Goal: Task Accomplishment & Management: Complete application form

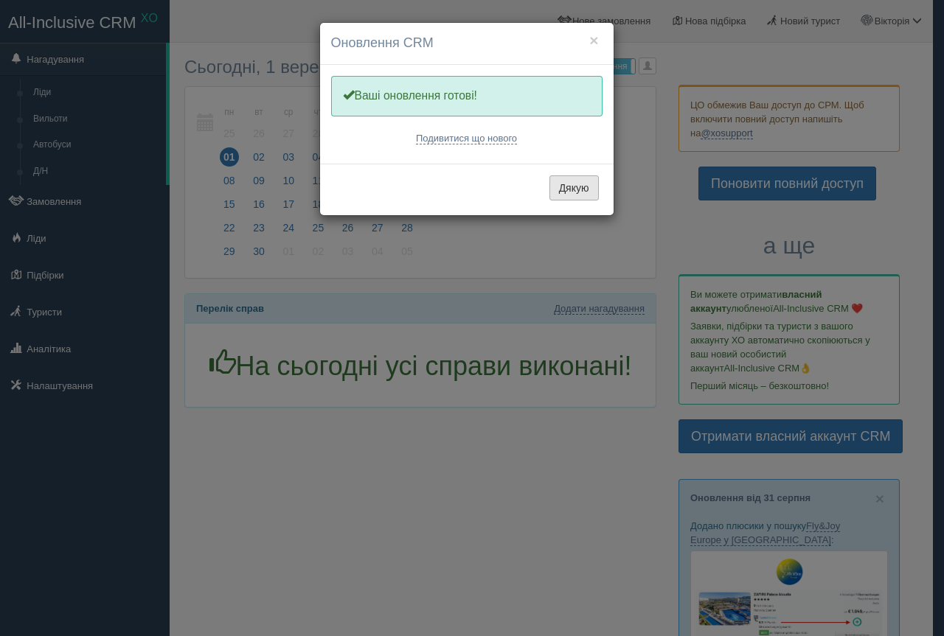
click at [585, 192] on button "Дякую" at bounding box center [573, 187] width 49 height 25
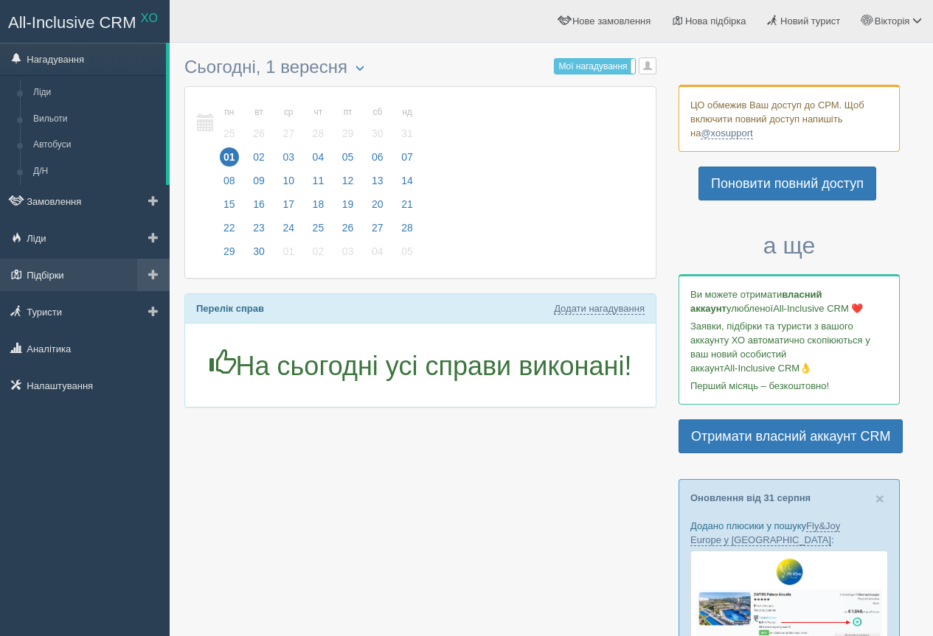
click at [45, 280] on link "Підбірки" at bounding box center [85, 275] width 170 height 32
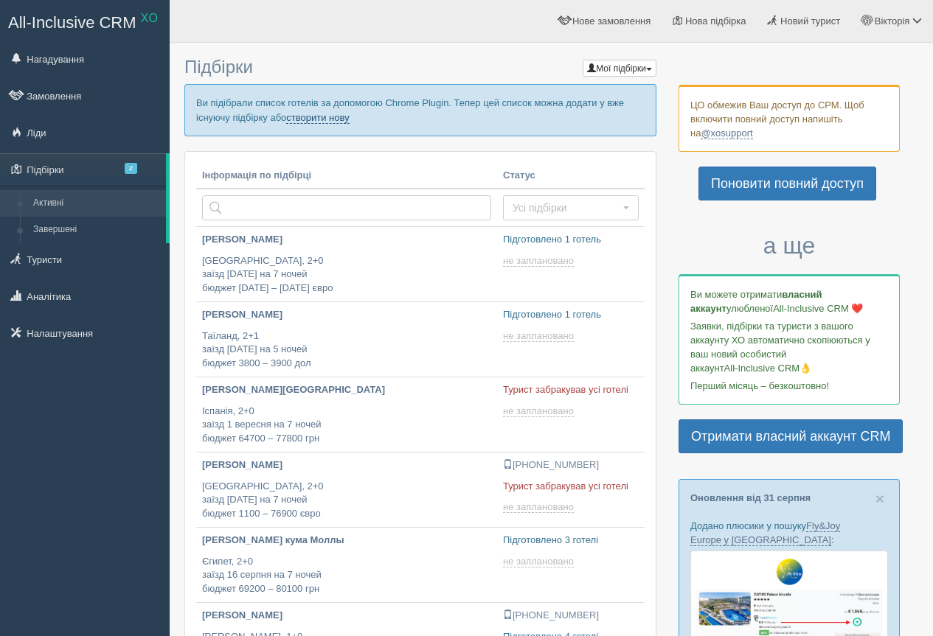
click at [319, 120] on link "створити нову" at bounding box center [317, 118] width 63 height 12
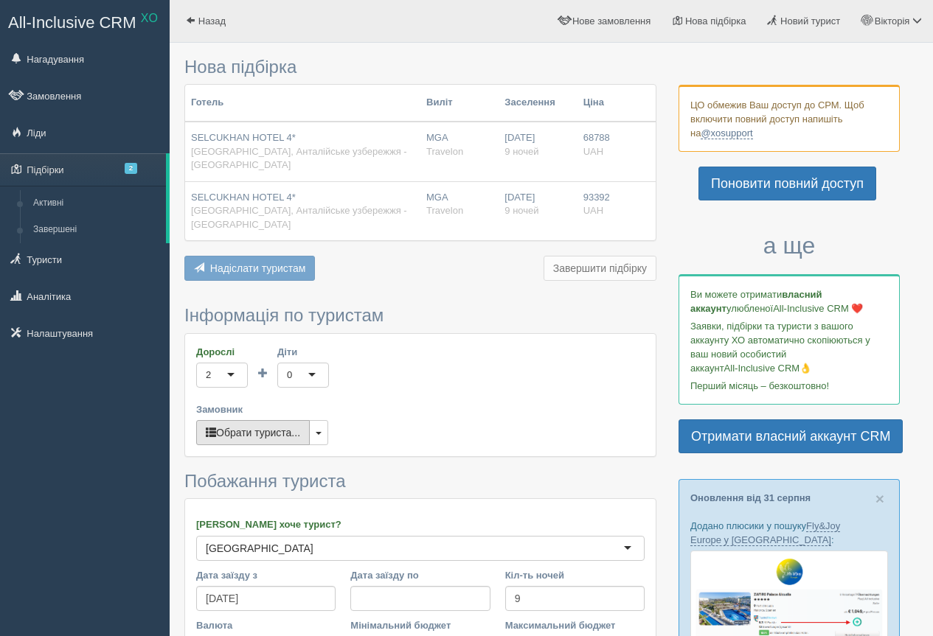
click at [265, 420] on button "Обрати туриста..." at bounding box center [253, 432] width 114 height 25
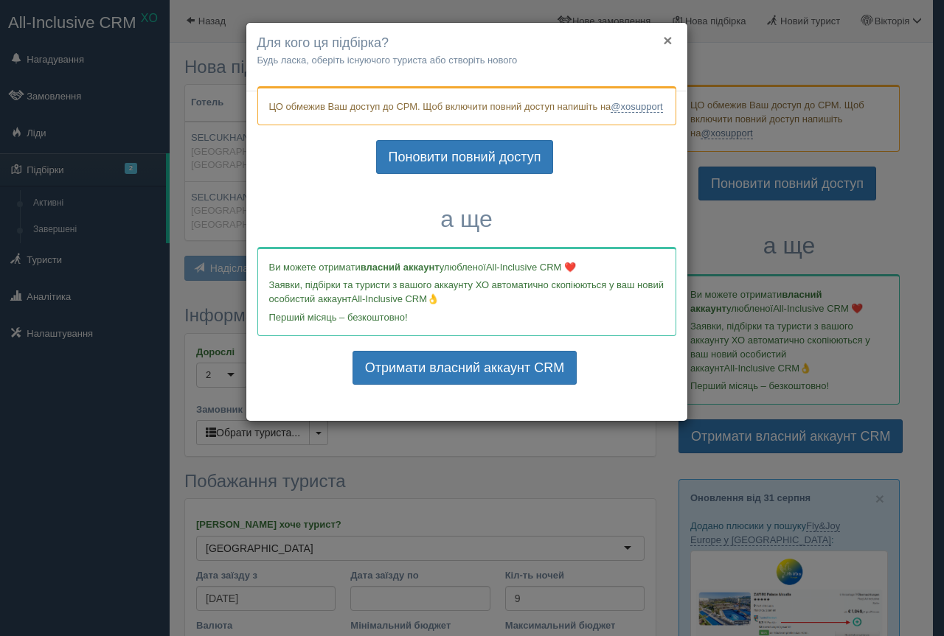
click at [668, 36] on button "×" at bounding box center [667, 39] width 9 height 15
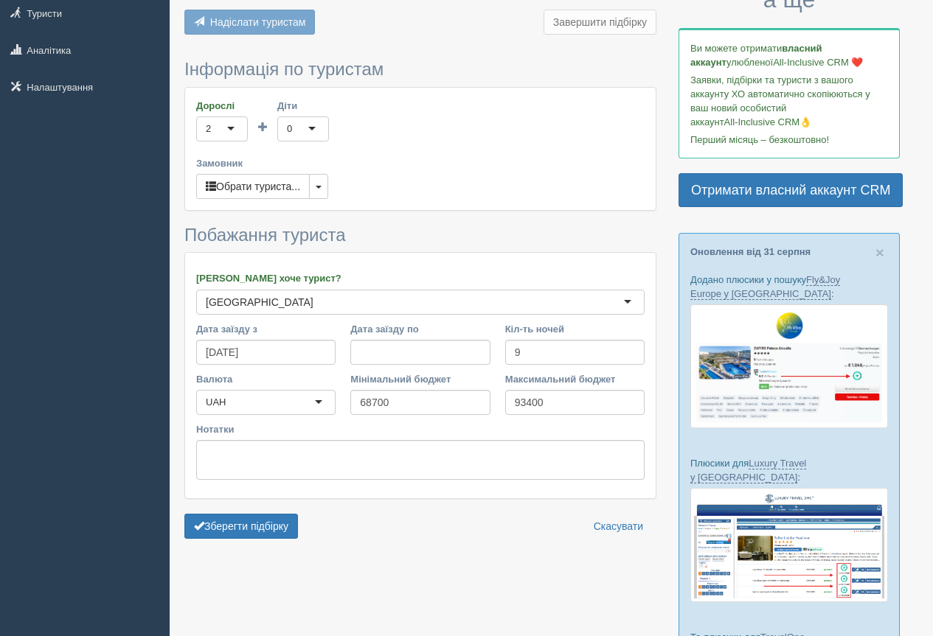
scroll to position [74, 0]
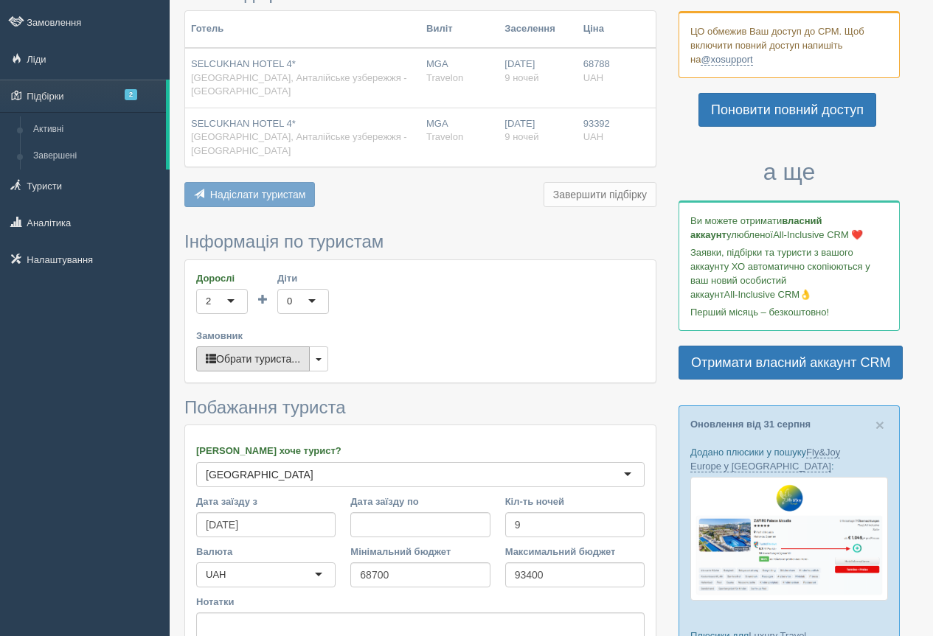
click at [277, 347] on button "Обрати туриста..." at bounding box center [253, 359] width 114 height 25
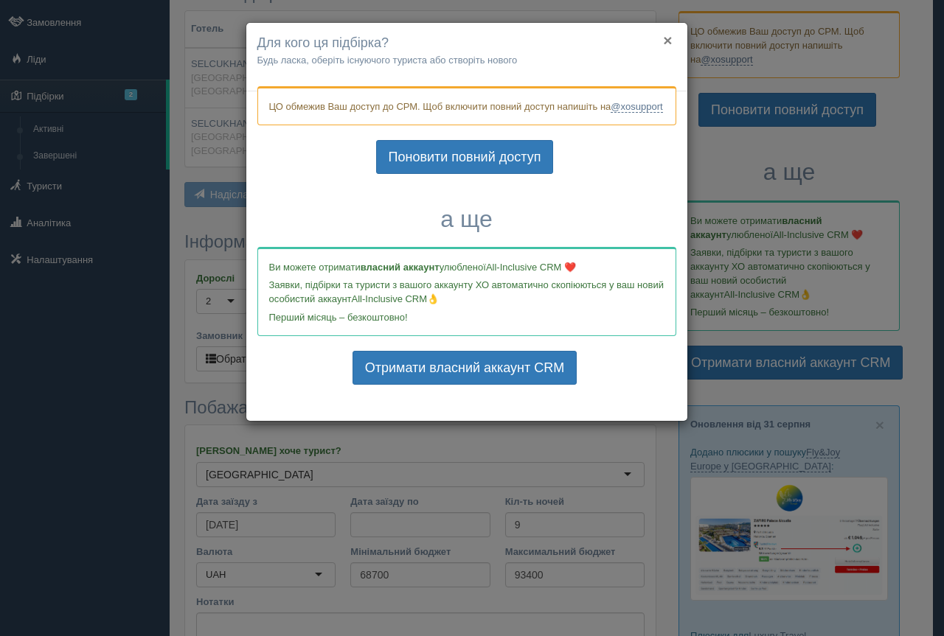
click at [667, 41] on button "×" at bounding box center [667, 39] width 9 height 15
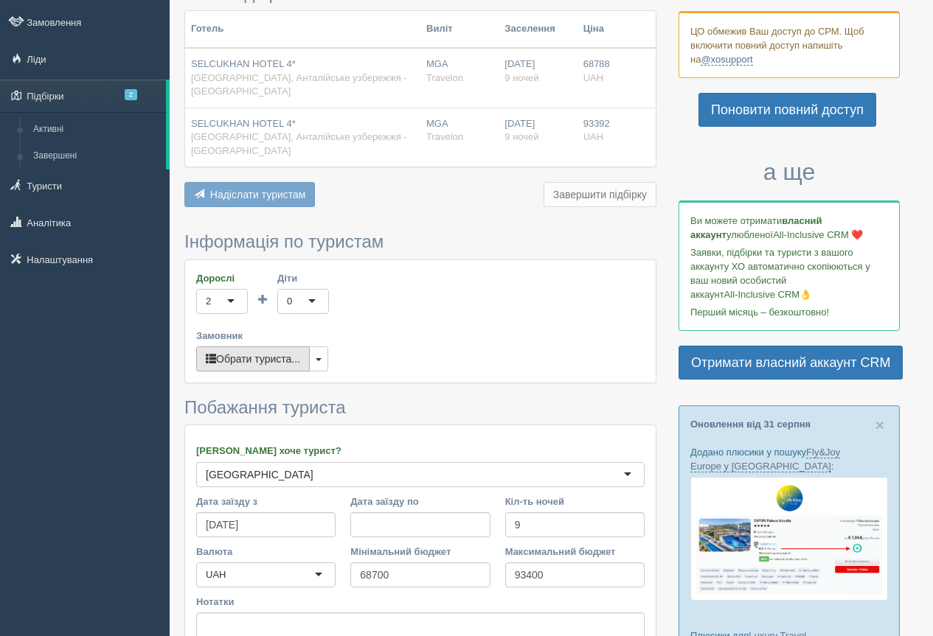
click at [213, 353] on span "button" at bounding box center [211, 358] width 10 height 10
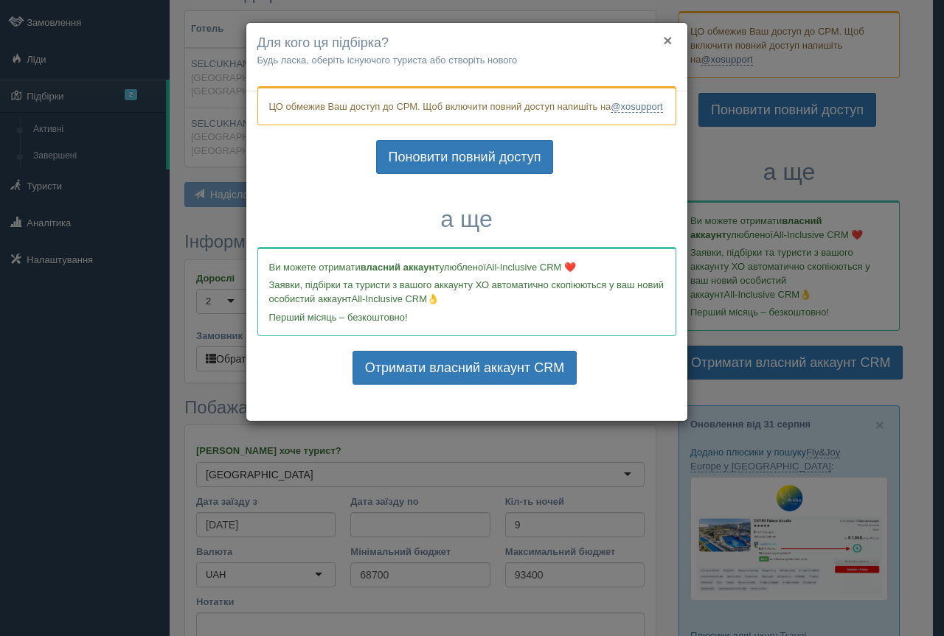
click at [670, 38] on button "×" at bounding box center [667, 39] width 9 height 15
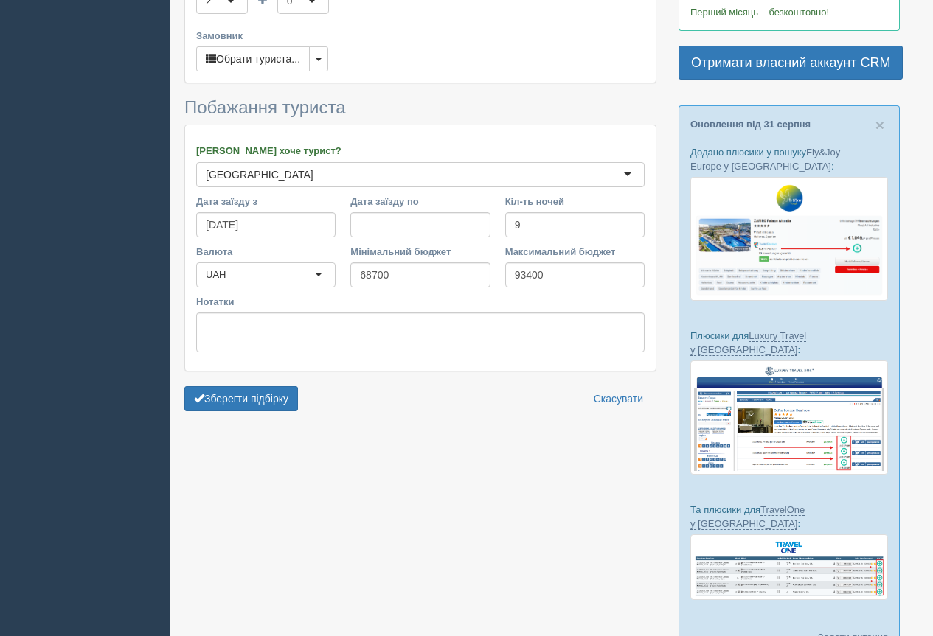
scroll to position [442, 0]
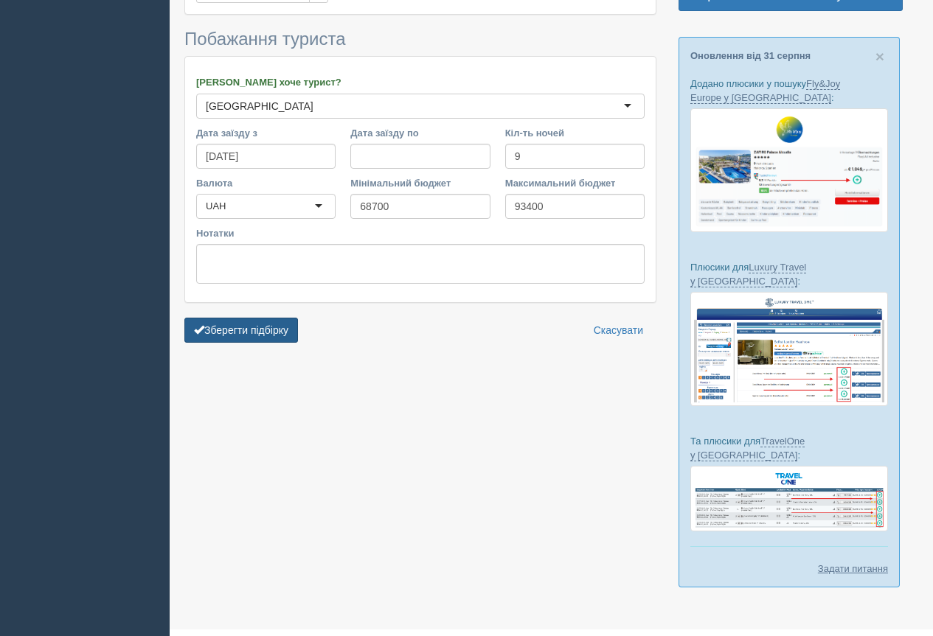
click at [229, 318] on button "Зберегти підбірку" at bounding box center [241, 330] width 114 height 25
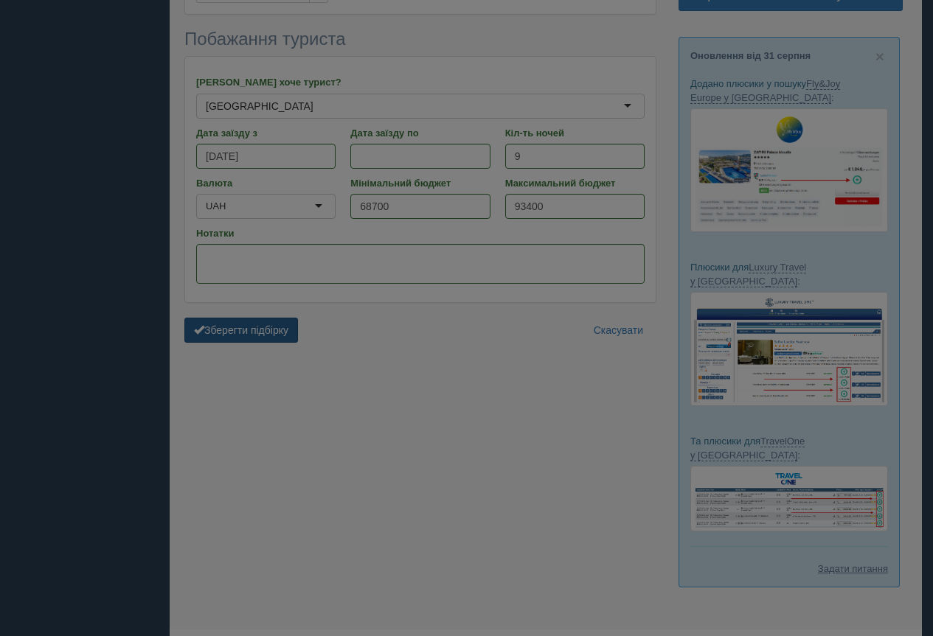
scroll to position [368, 0]
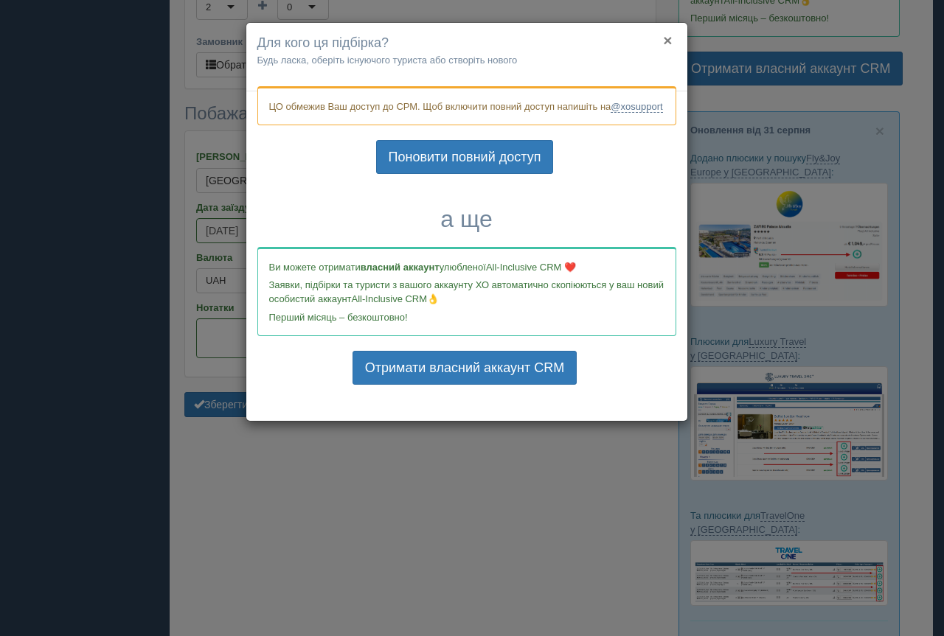
click at [667, 39] on button "×" at bounding box center [667, 39] width 9 height 15
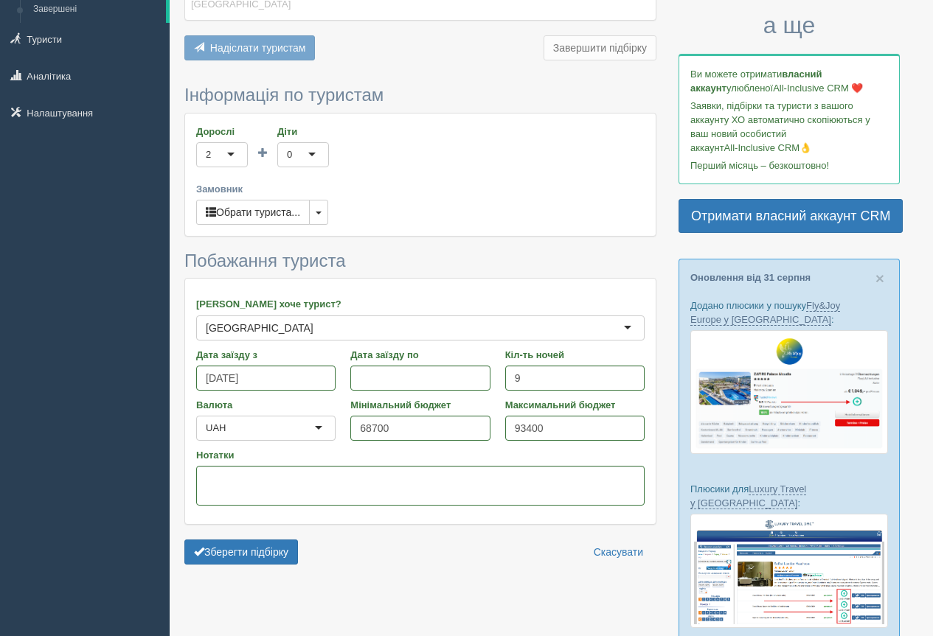
scroll to position [0, 0]
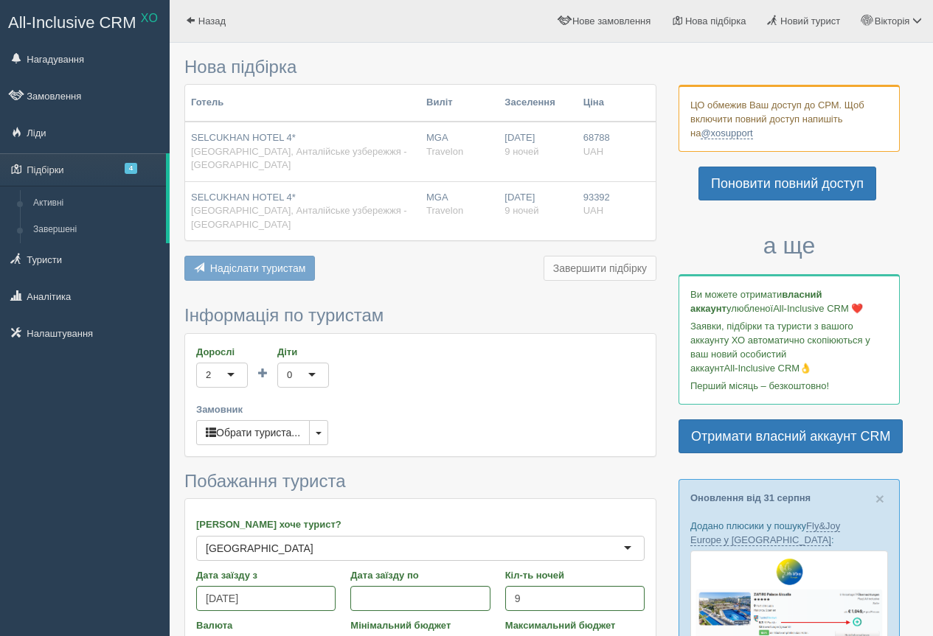
type input "6-9"
type input "52700"
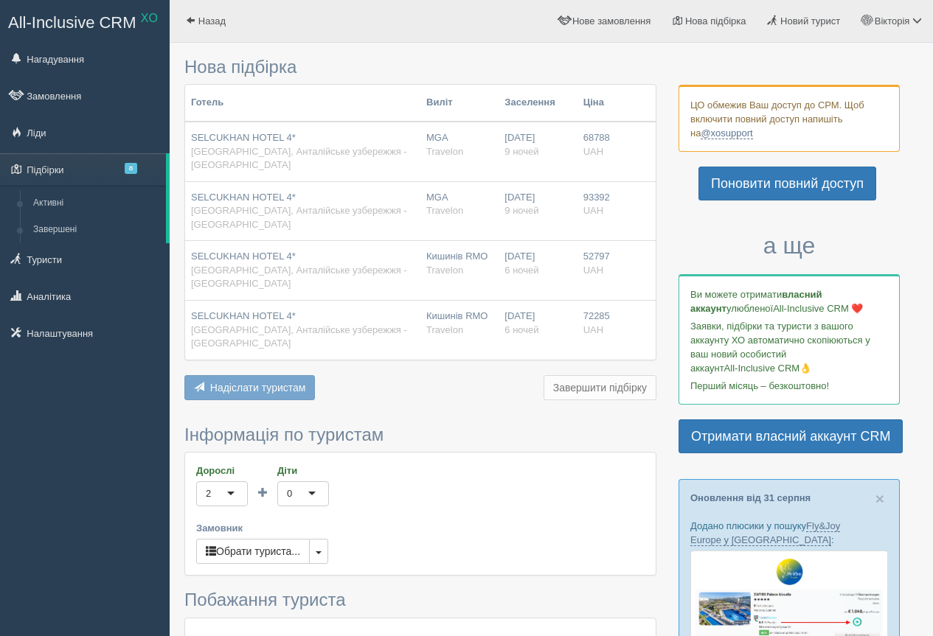
type input "6-10"
type input "1100"
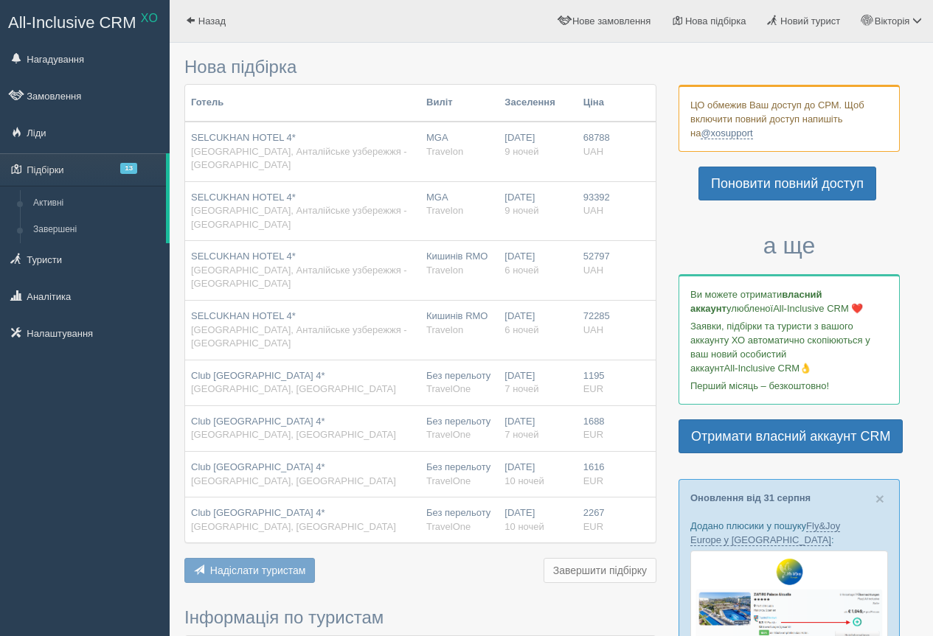
type input "6-12"
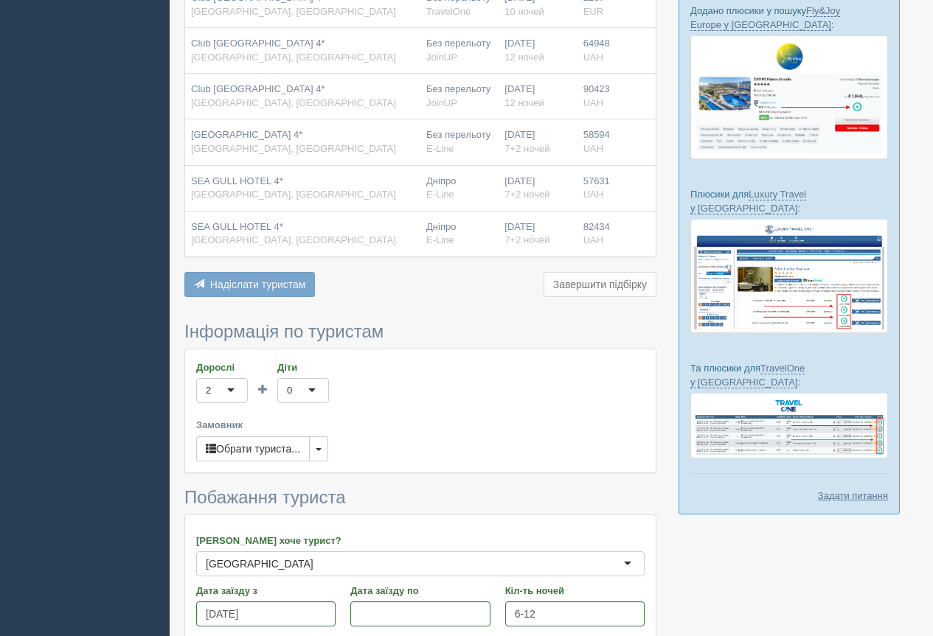
scroll to position [516, 0]
click at [209, 383] on div "2" at bounding box center [208, 390] width 5 height 15
click at [279, 436] on button "Обрати туриста..." at bounding box center [253, 448] width 114 height 25
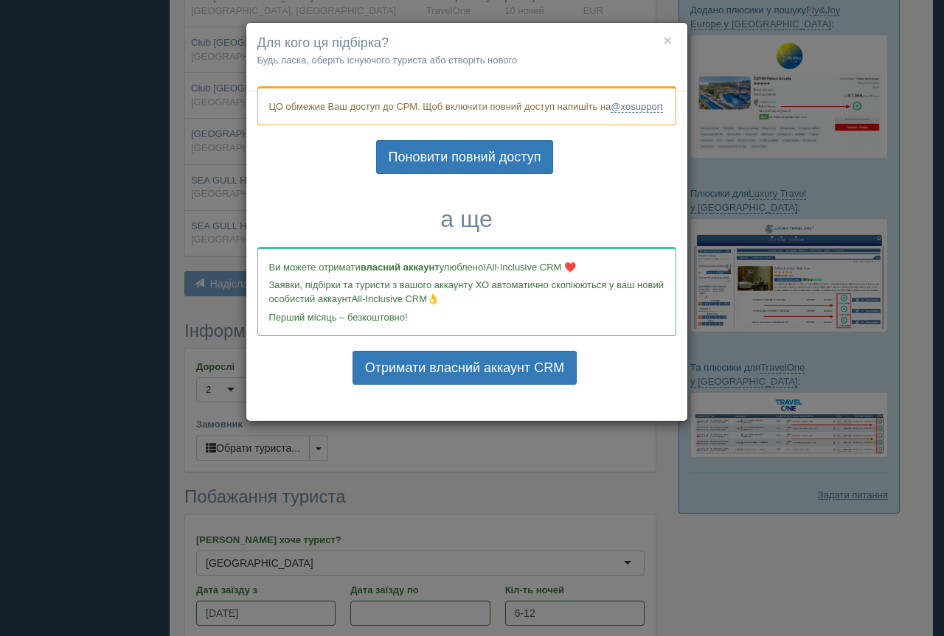
click at [672, 41] on h4 "Для кого ця підбірка?" at bounding box center [466, 43] width 419 height 19
click at [664, 41] on button "×" at bounding box center [667, 39] width 9 height 15
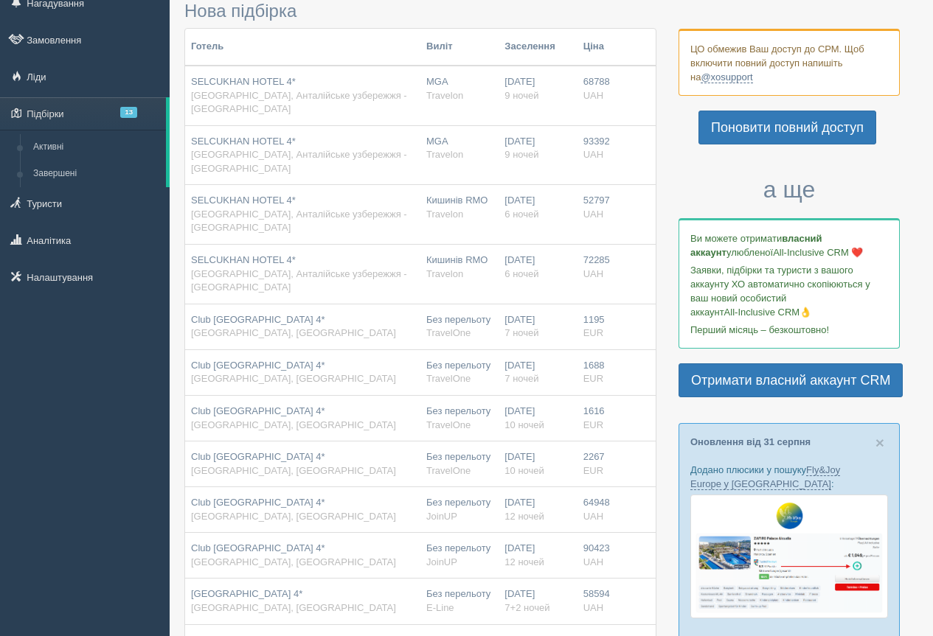
scroll to position [0, 0]
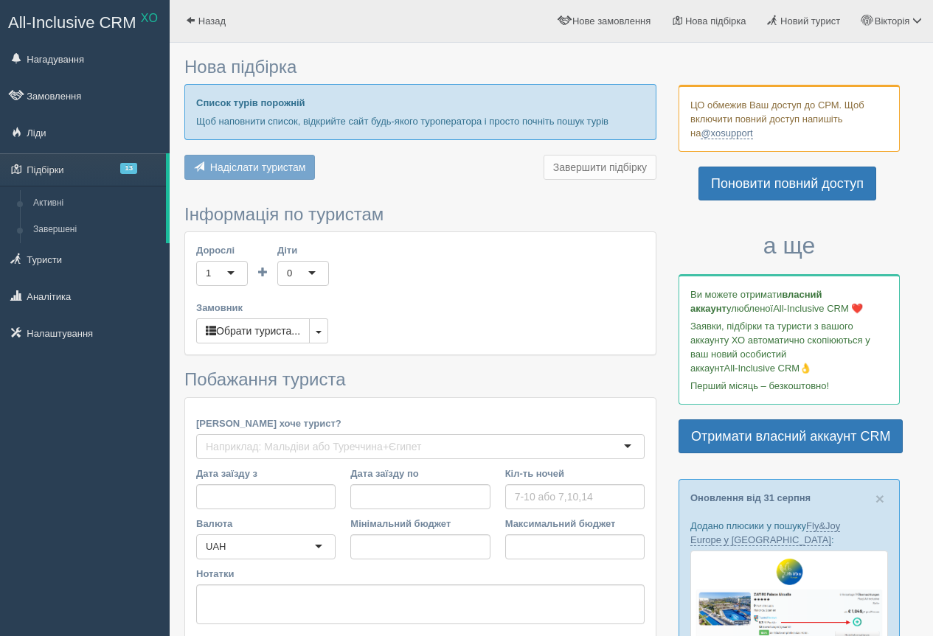
type input "6-12"
type input "1100"
type input "93400"
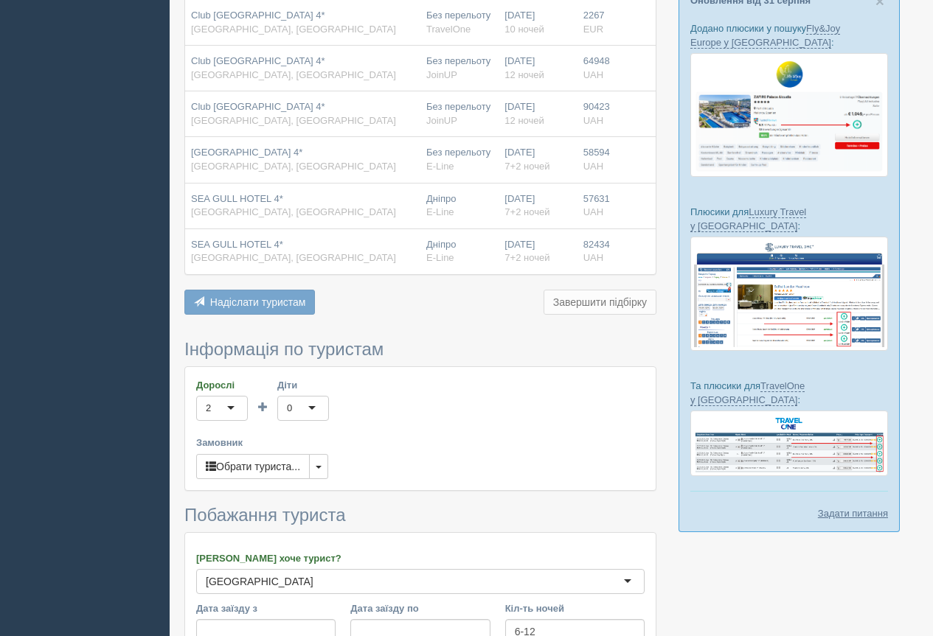
scroll to position [516, 0]
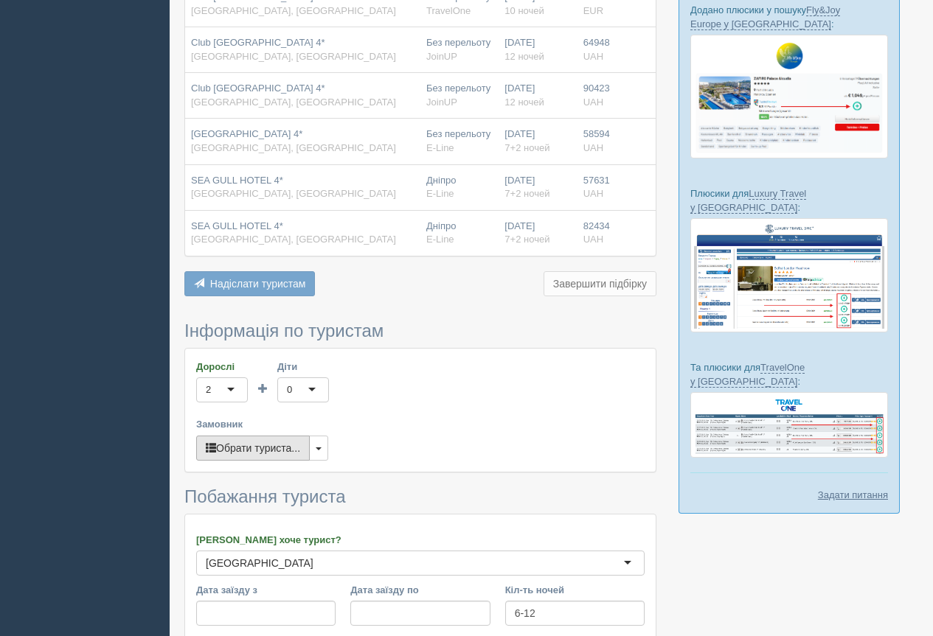
click at [271, 436] on button "Обрати туриста..." at bounding box center [253, 448] width 114 height 25
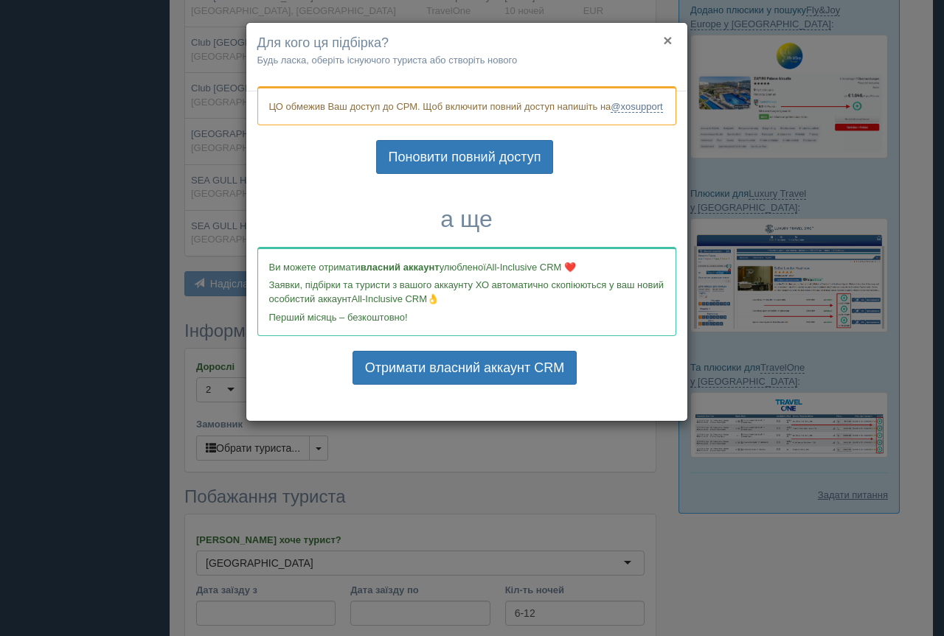
click at [670, 41] on button "×" at bounding box center [667, 39] width 9 height 15
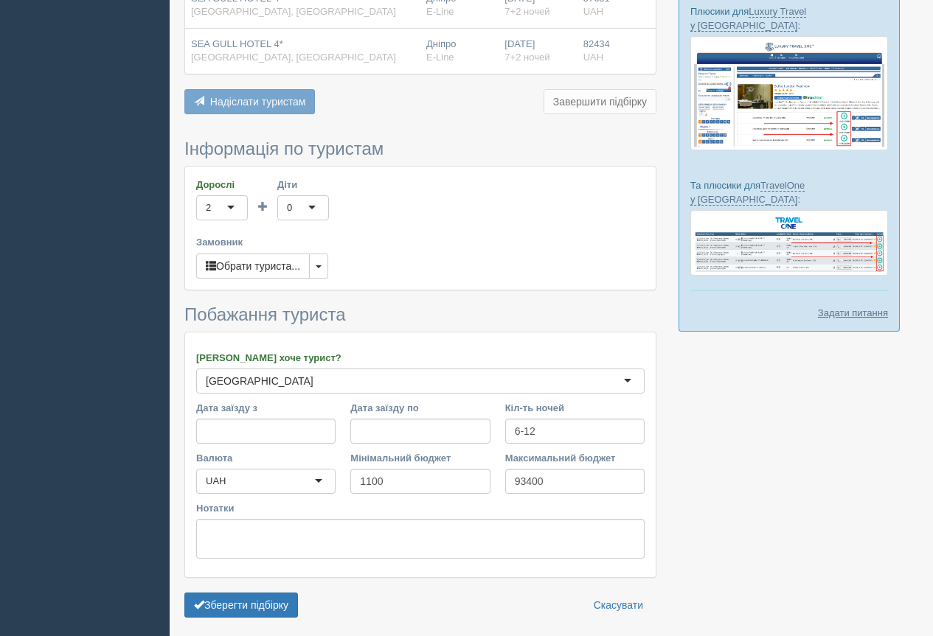
scroll to position [700, 0]
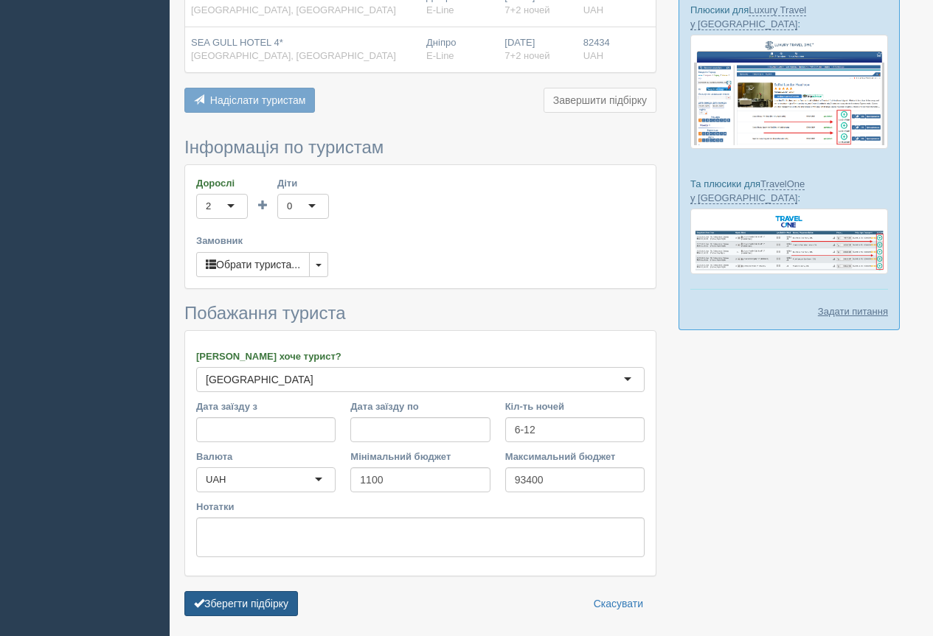
click at [287, 591] on button "Зберегти підбірку" at bounding box center [241, 603] width 114 height 25
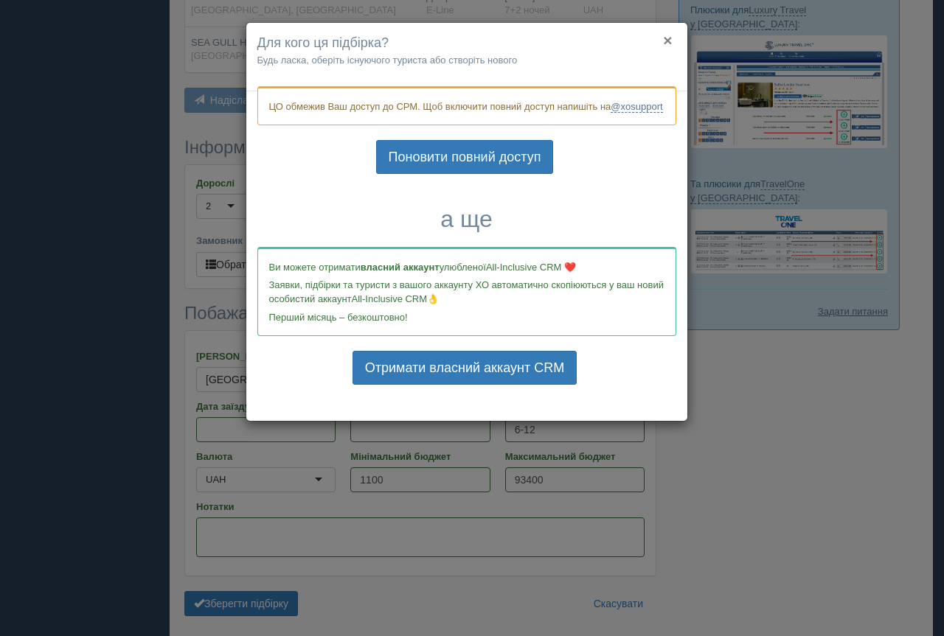
click at [668, 41] on button "×" at bounding box center [667, 39] width 9 height 15
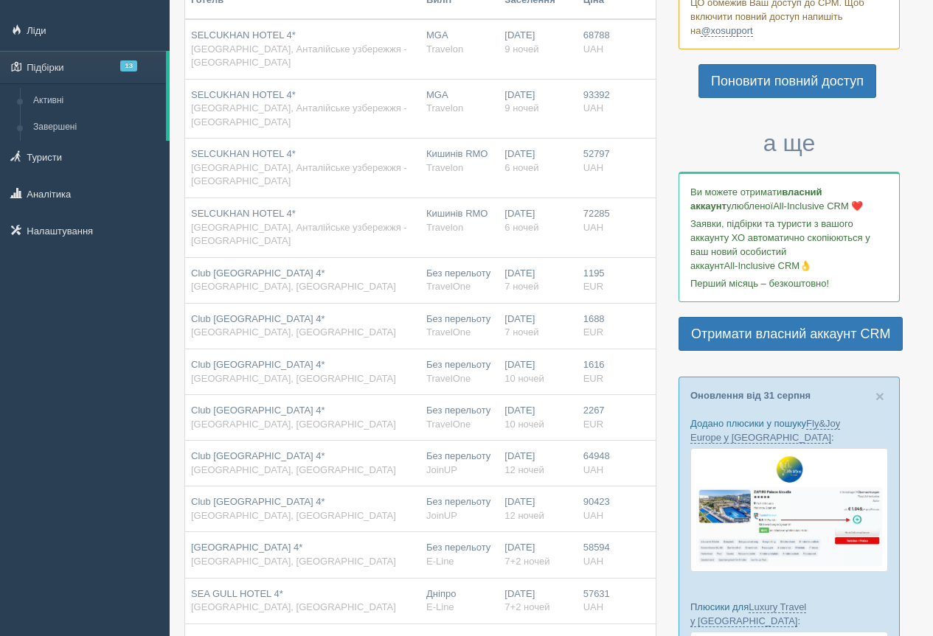
scroll to position [147, 0]
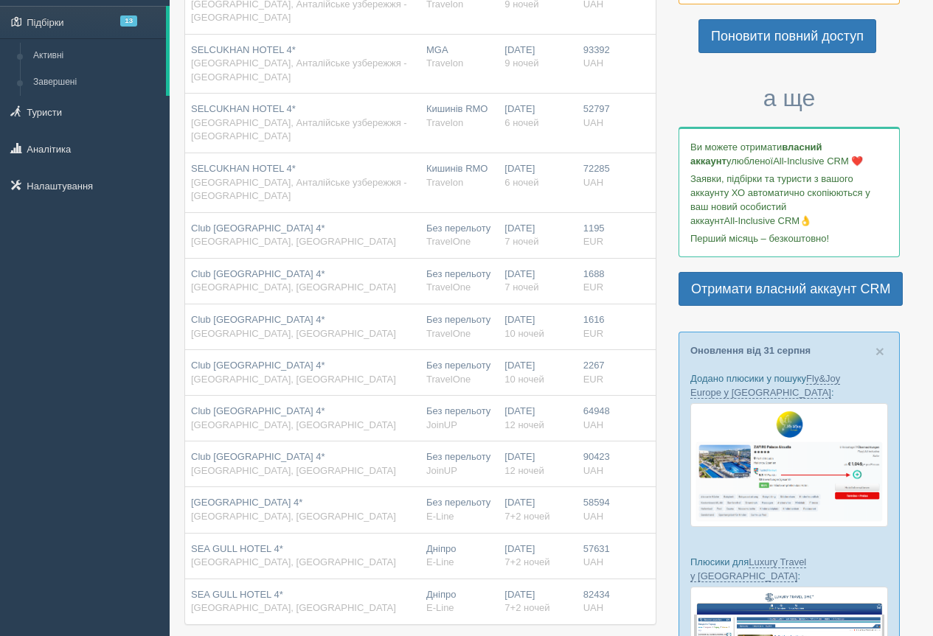
drag, startPoint x: 190, startPoint y: 434, endPoint x: 346, endPoint y: 448, distance: 156.1
click at [346, 487] on td "CLUB HOTEL BELPINAR 4* Туреччина, Кемер" at bounding box center [302, 510] width 235 height 46
copy span "CLUB HOTEL BELPINAR 4*"
click at [80, 532] on div "All-Inclusive CRM XO Нагадування Замовлення Ліди 13" at bounding box center [466, 547] width 933 height 1388
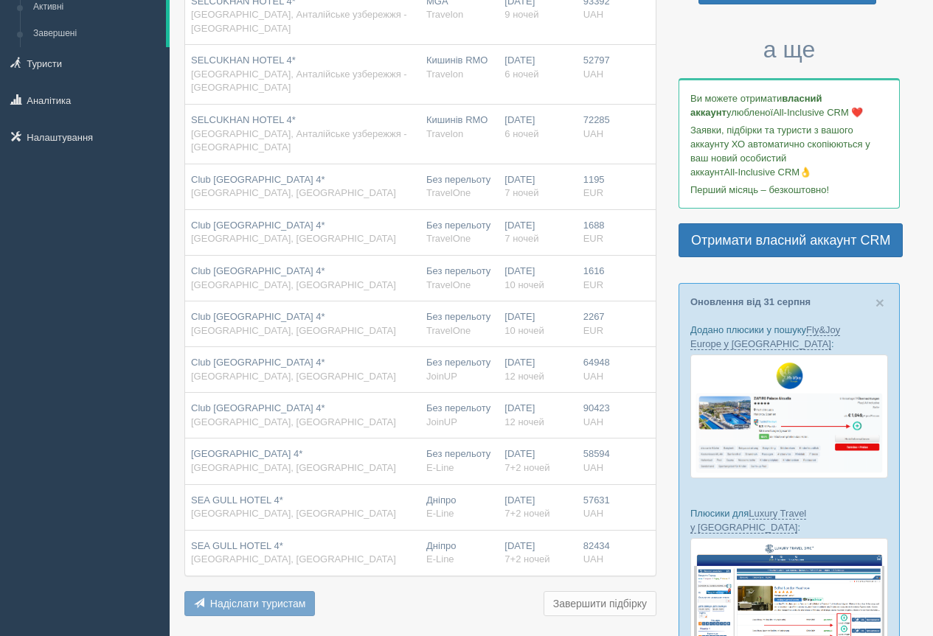
scroll to position [221, 0]
